Goal: Manage account settings

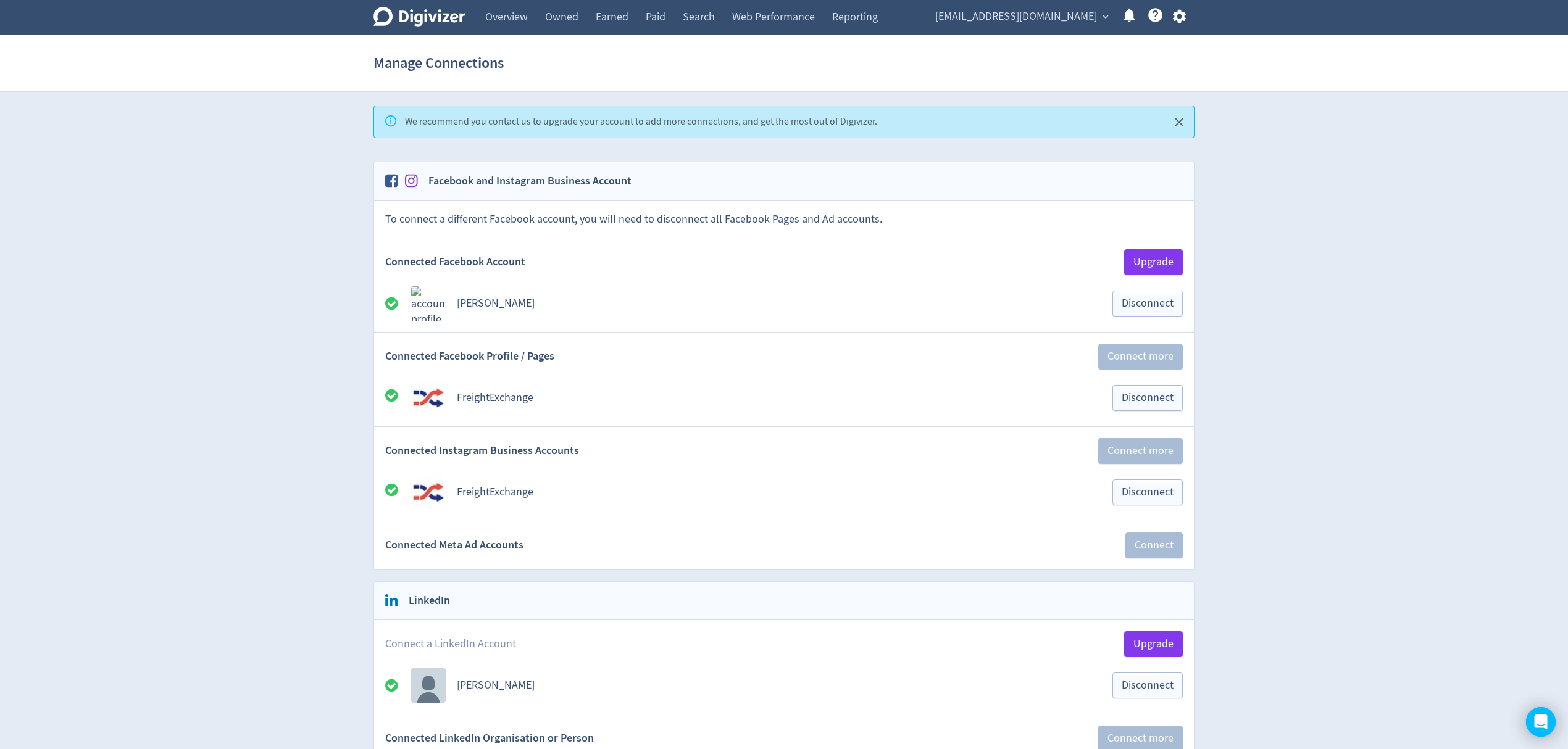
click at [1176, 16] on icon "button" at bounding box center [1179, 17] width 13 height 13
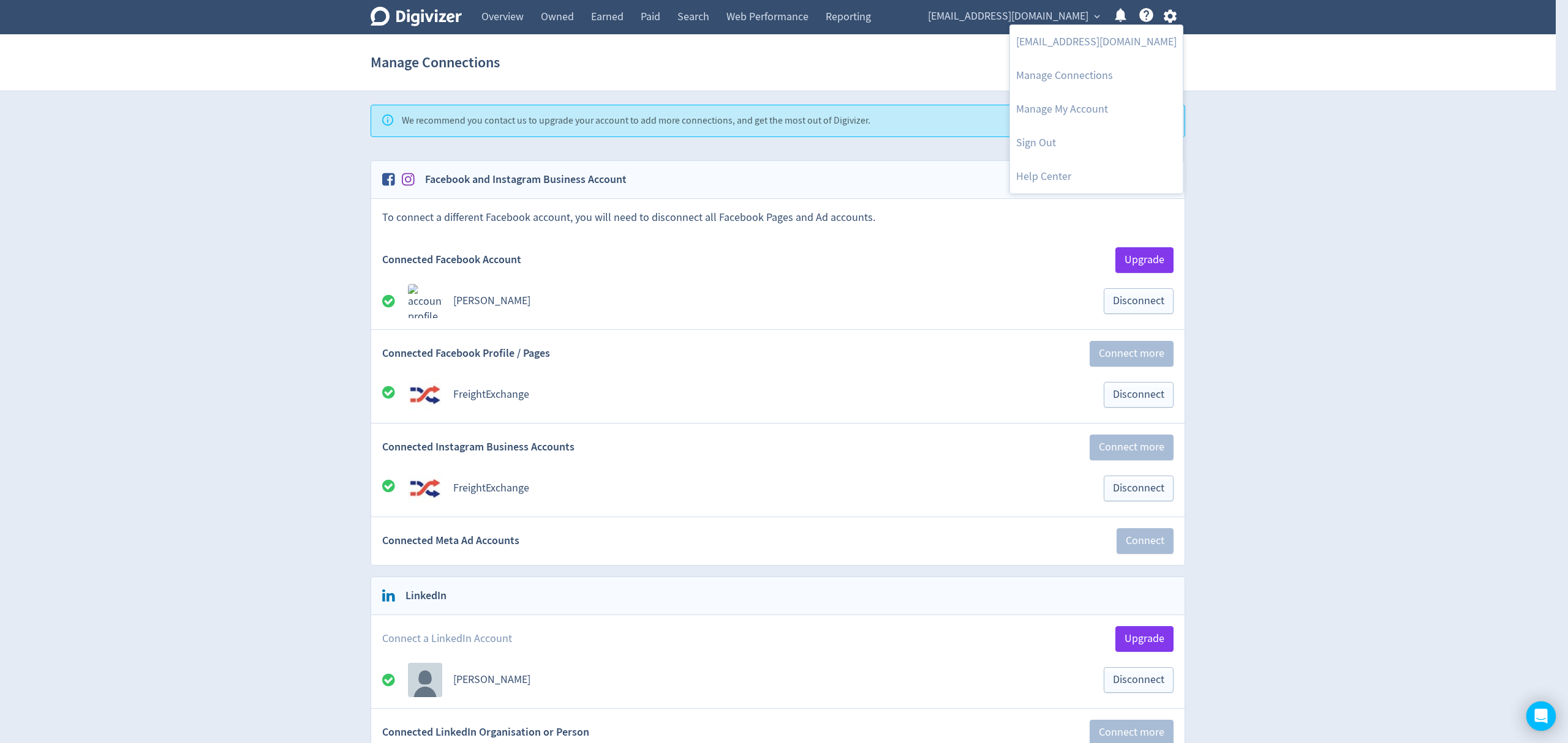
click at [1147, 16] on div at bounding box center [784, 371] width 1568 height 743
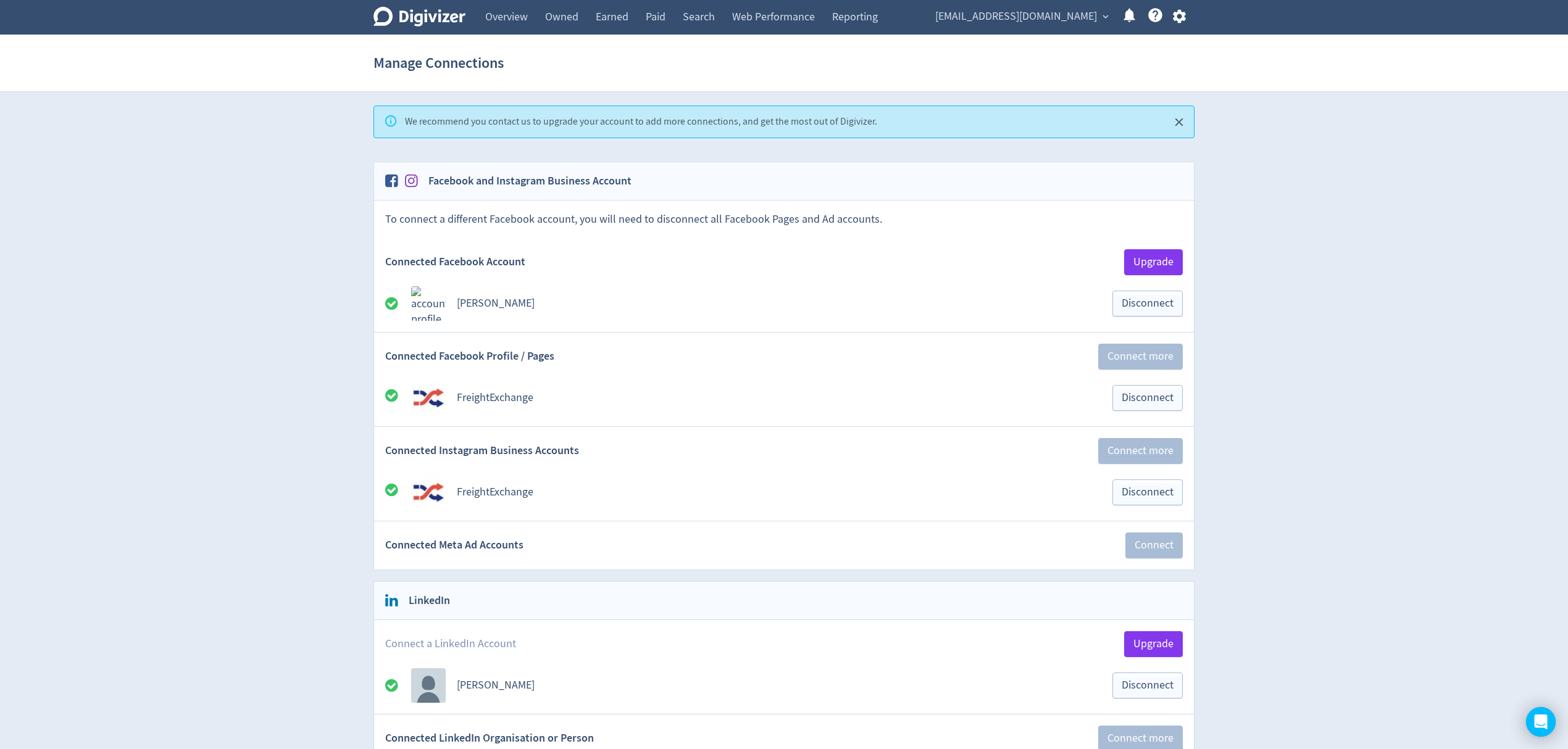
click at [1108, 13] on span "expand_more" at bounding box center [1105, 17] width 11 height 11
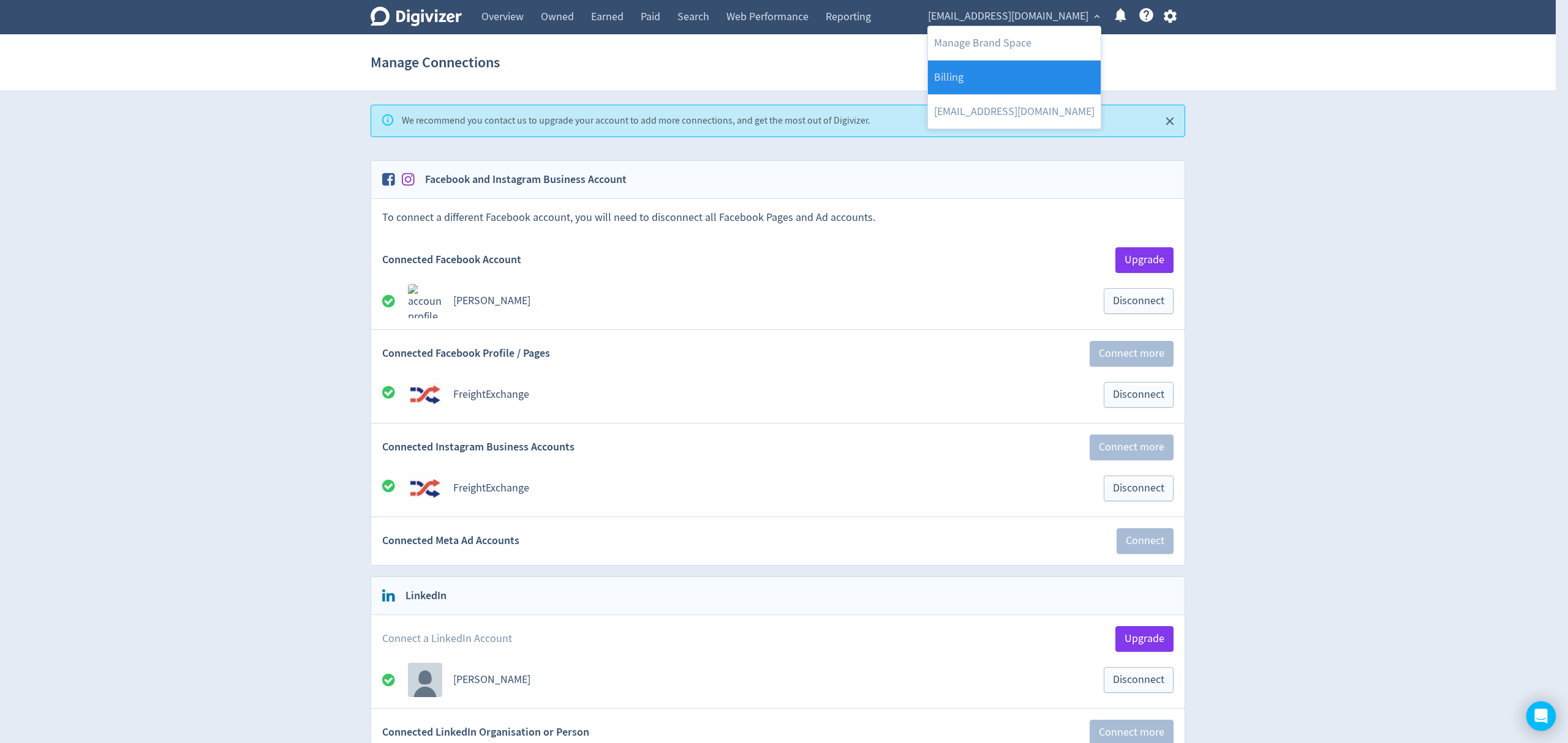
click at [959, 66] on link "Billing" at bounding box center [1014, 77] width 173 height 34
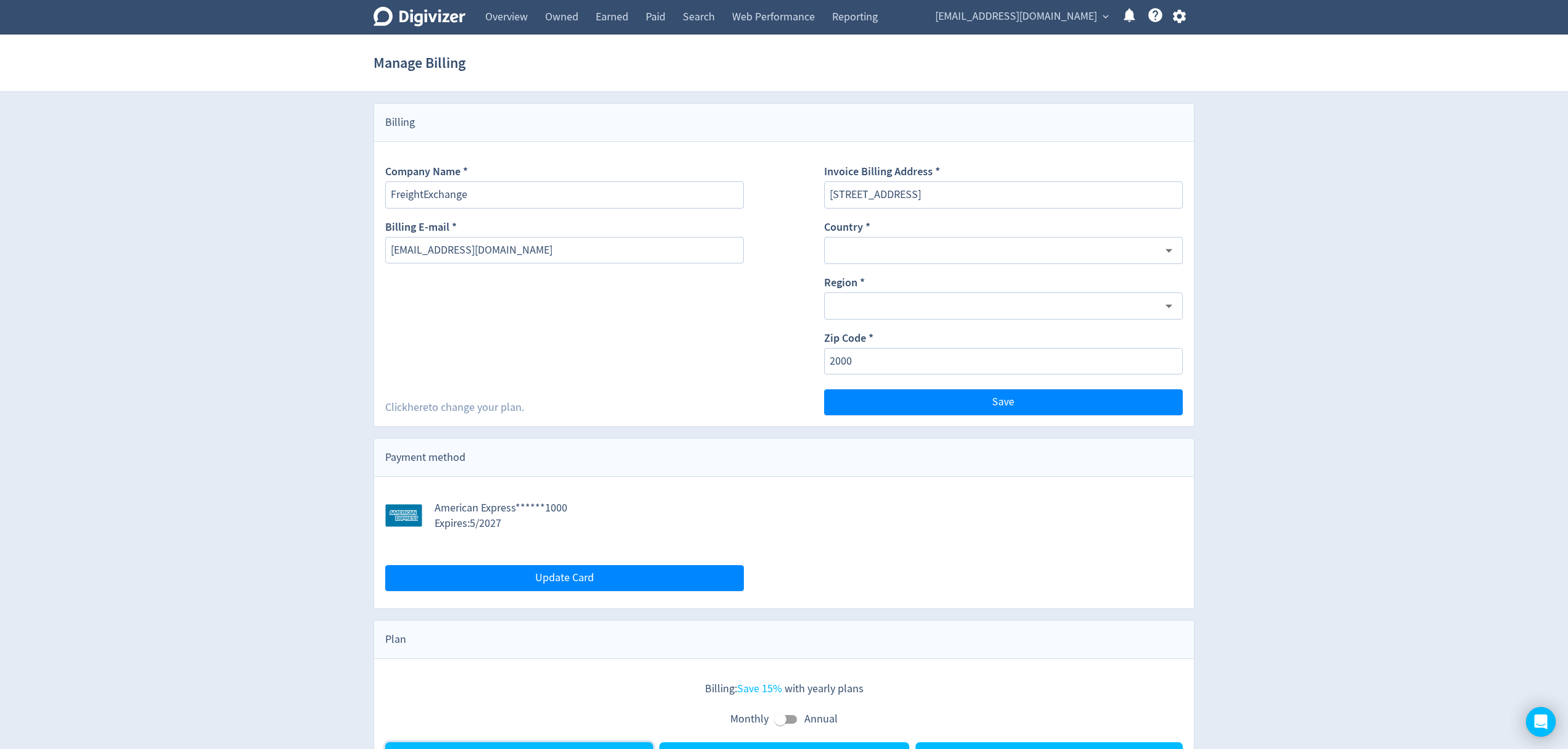
type input "[GEOGRAPHIC_DATA]"
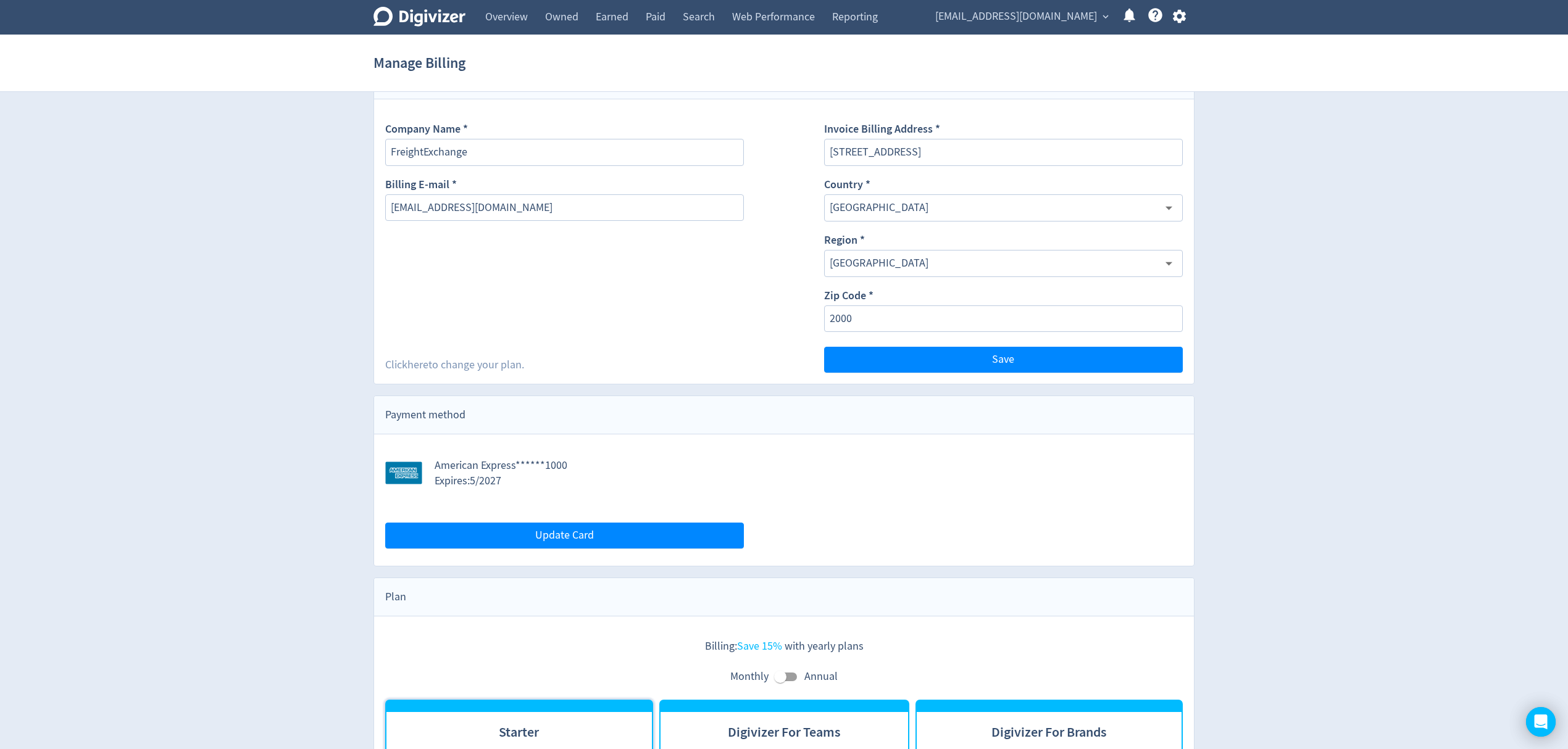
scroll to position [2, 0]
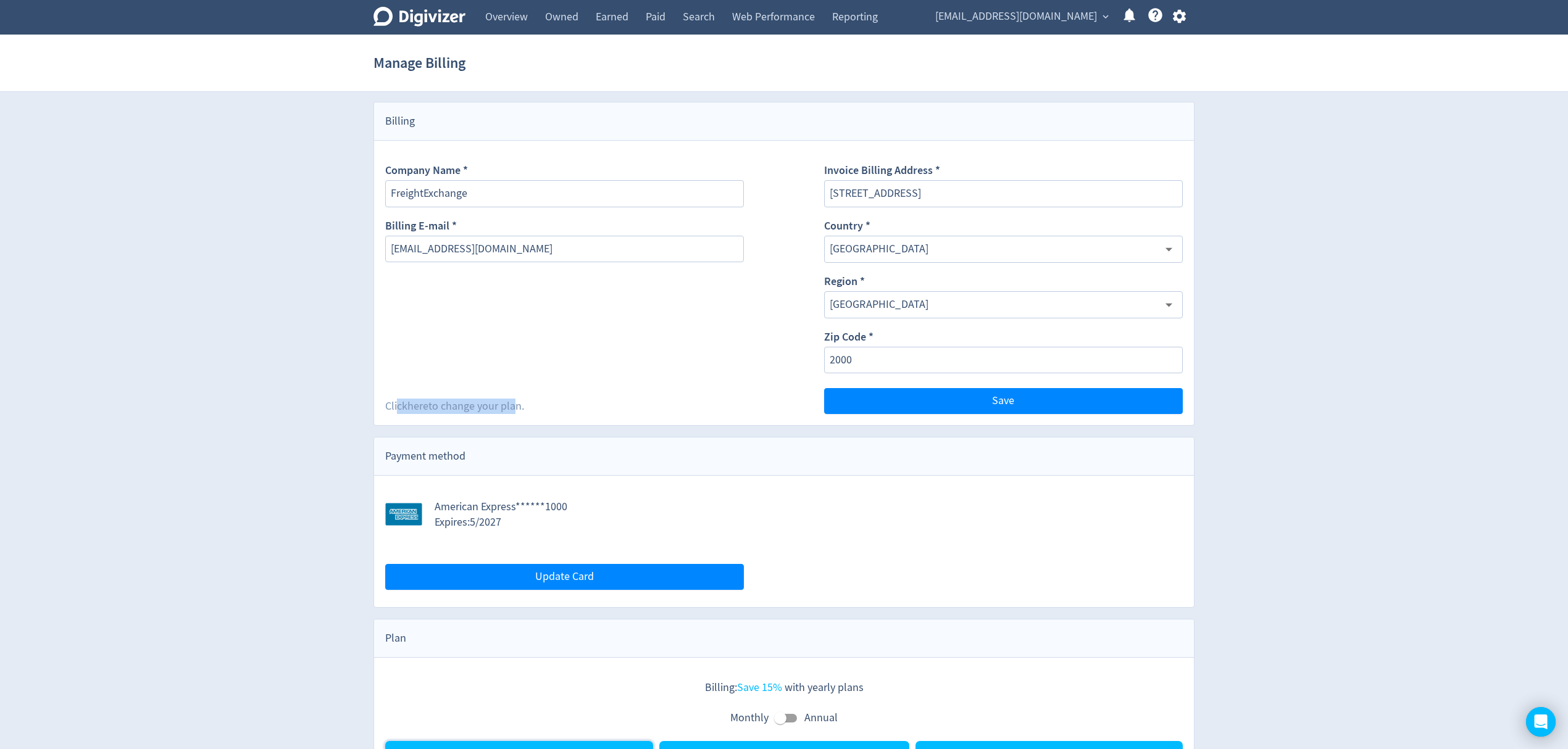
drag, startPoint x: 398, startPoint y: 410, endPoint x: 516, endPoint y: 403, distance: 118.2
click at [516, 403] on div "Click here to change your plan." at bounding box center [455, 406] width 139 height 16
click at [595, 387] on div "Company Name * FreightExchange Billing E-mail * [EMAIL_ADDRESS][DOMAIN_NAME] Cl…" at bounding box center [564, 283] width 359 height 262
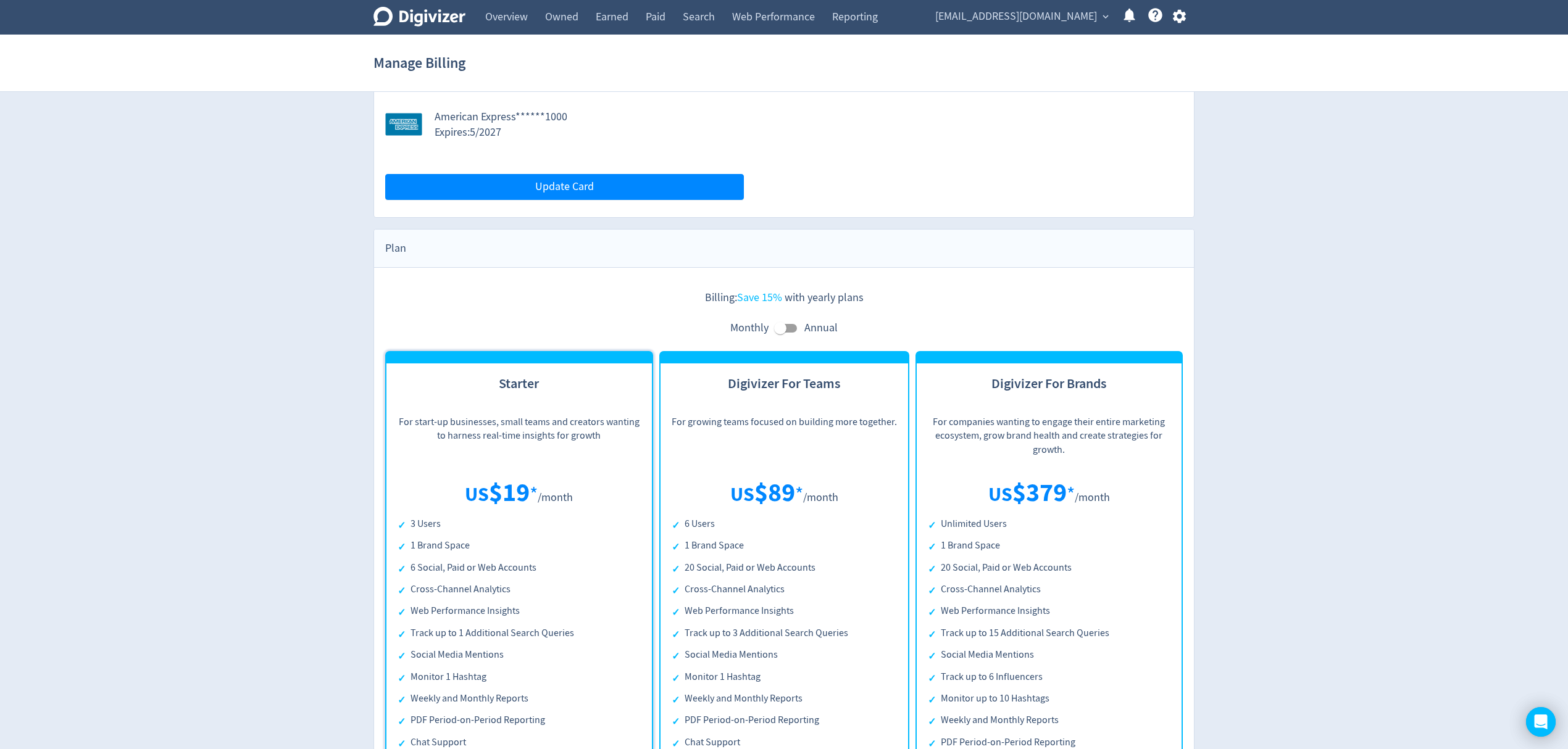
scroll to position [576, 0]
